Goal: Information Seeking & Learning: Learn about a topic

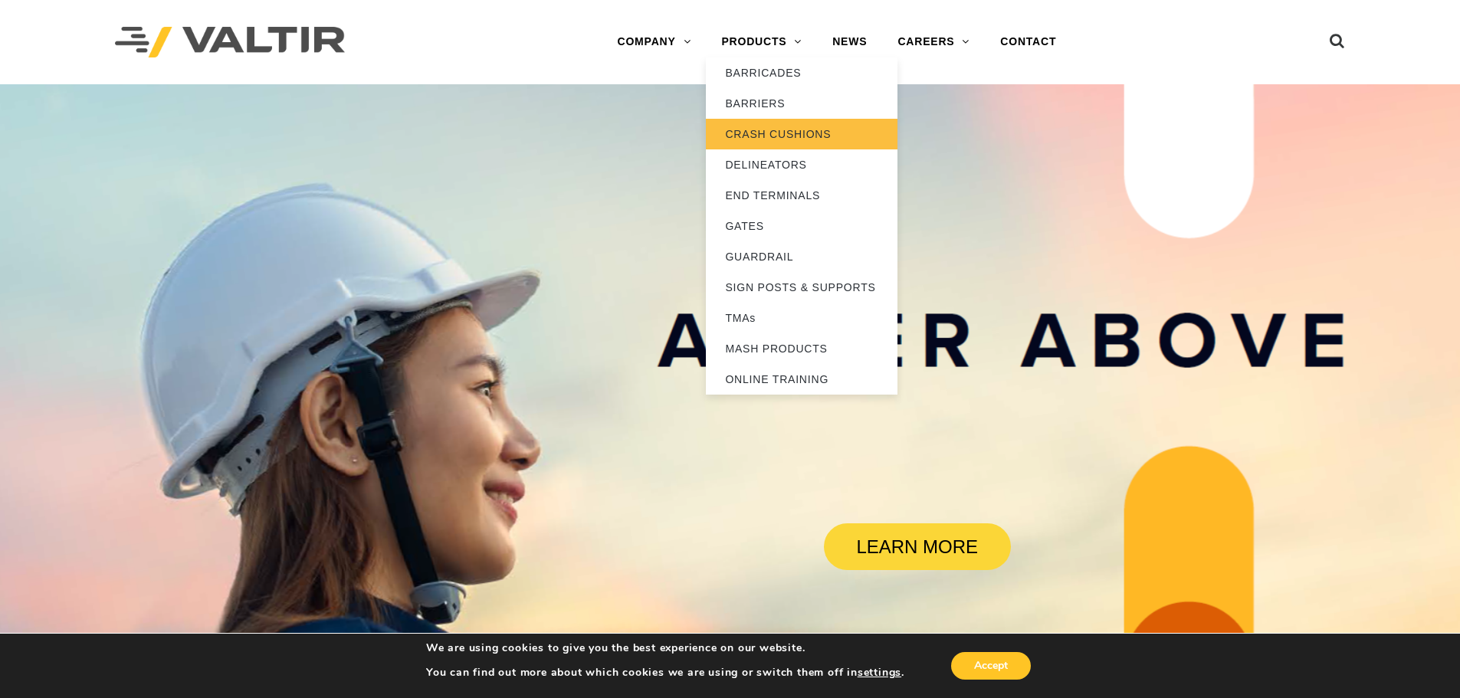
click at [791, 136] on link "CRASH CUSHIONS" at bounding box center [802, 134] width 192 height 31
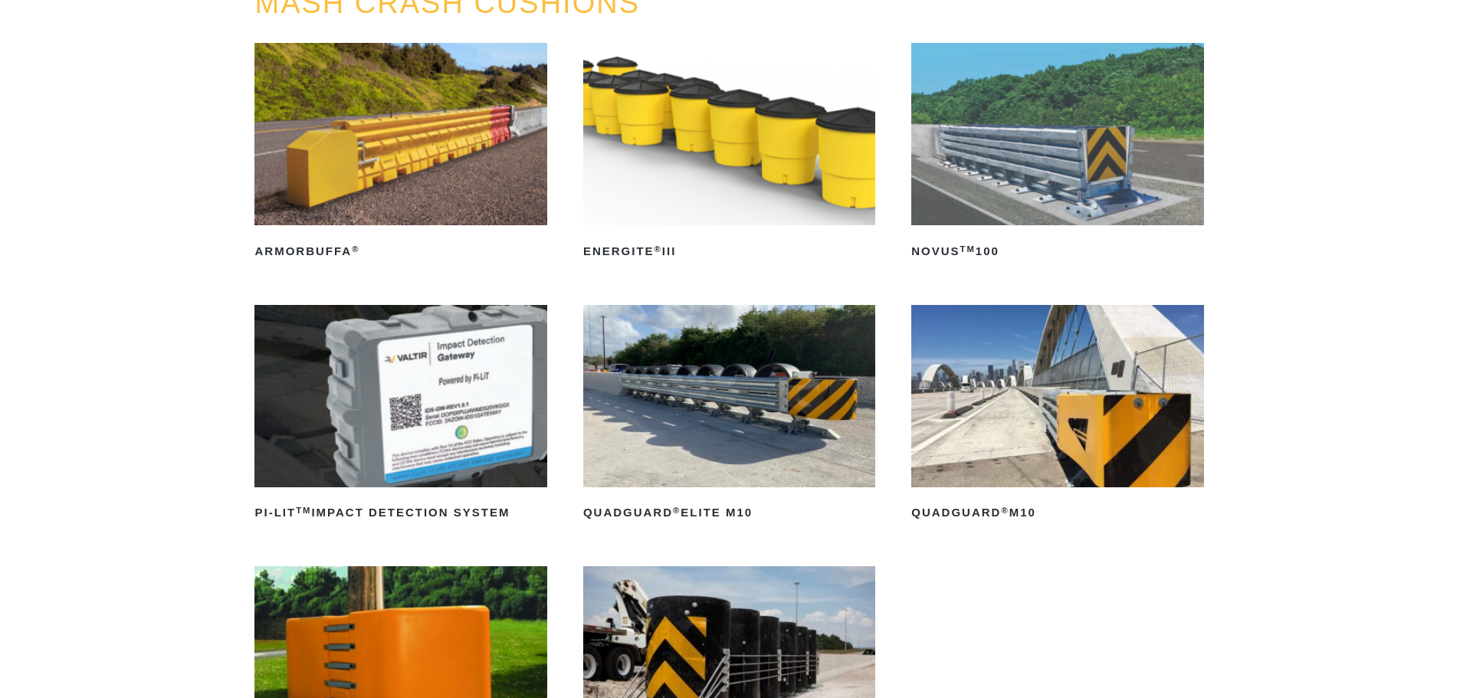
scroll to position [230, 0]
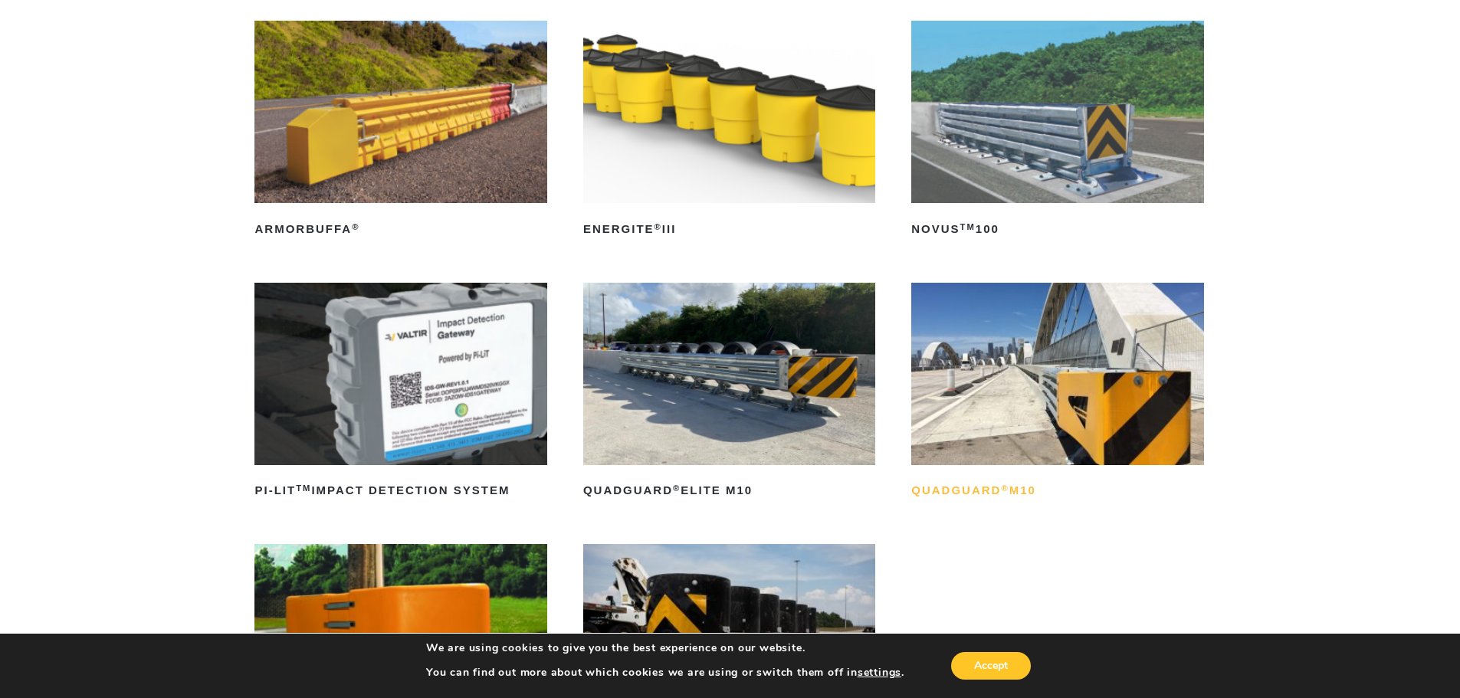
click at [1002, 494] on h2 "QuadGuard ® M10" at bounding box center [1057, 491] width 292 height 25
